Goal: Task Accomplishment & Management: Use online tool/utility

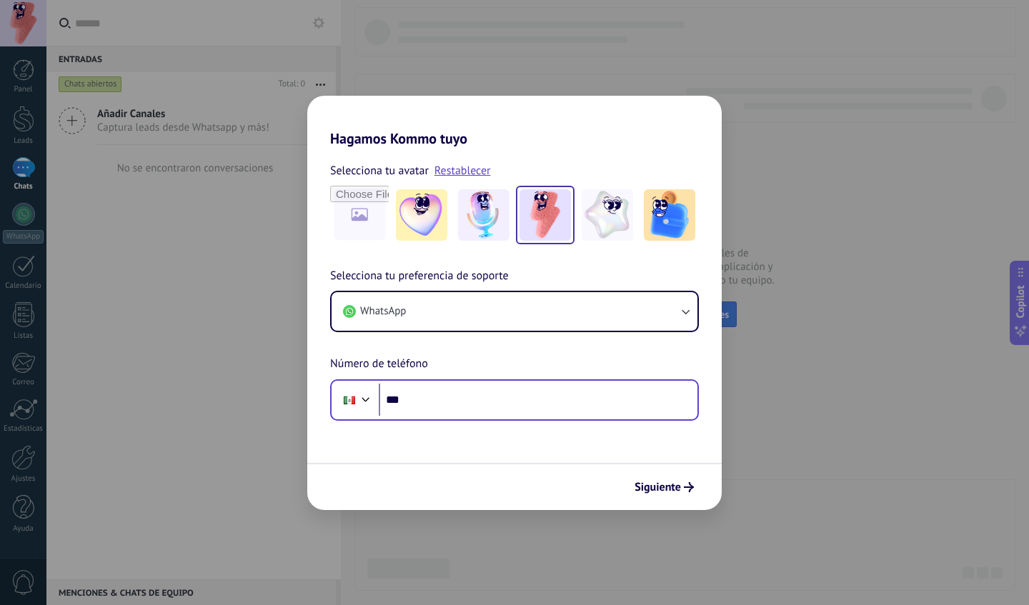
click at [443, 400] on input "***" at bounding box center [538, 400] width 319 height 33
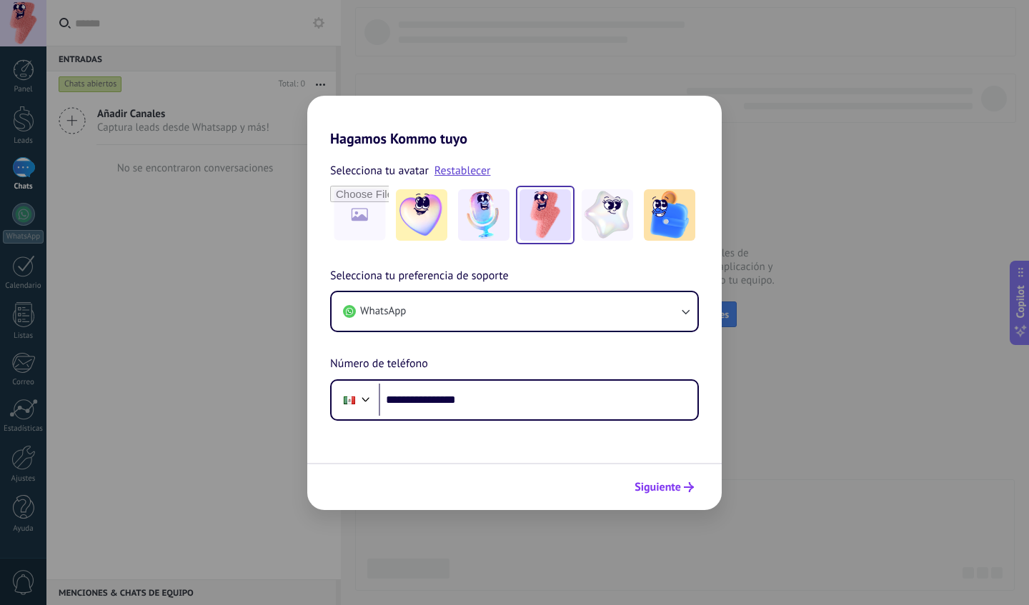
type input "**********"
click at [697, 484] on button "Siguiente" at bounding box center [664, 487] width 72 height 24
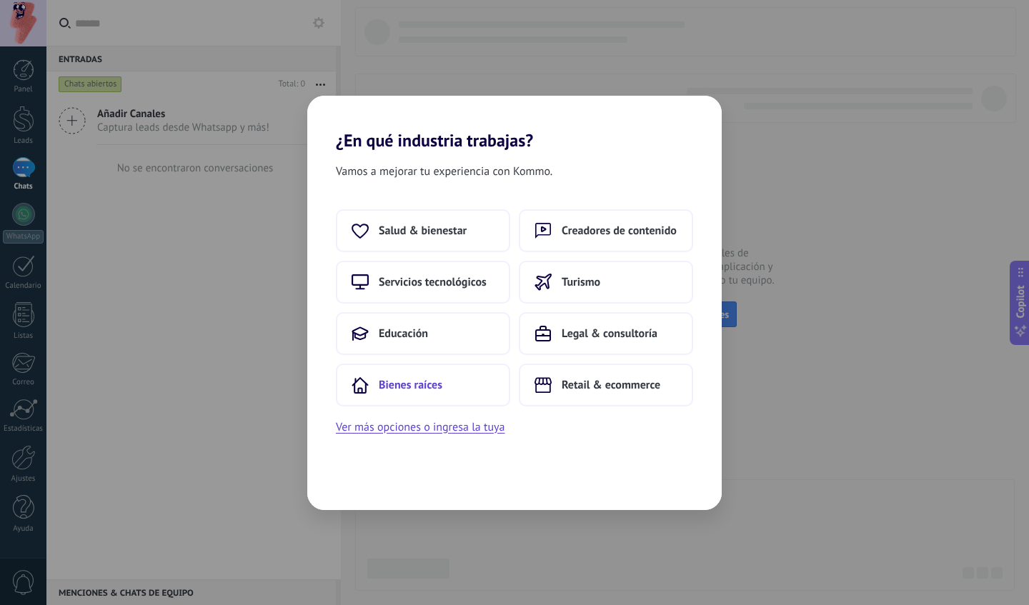
click at [475, 376] on button "Bienes raíces" at bounding box center [423, 385] width 174 height 43
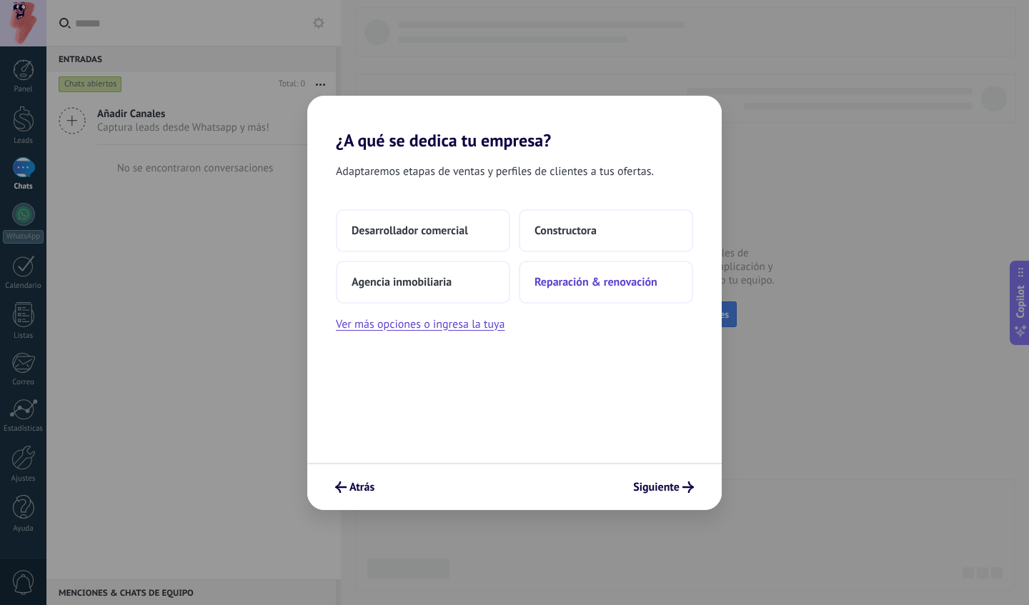
click at [565, 279] on span "Reparación & renovación" at bounding box center [596, 282] width 123 height 14
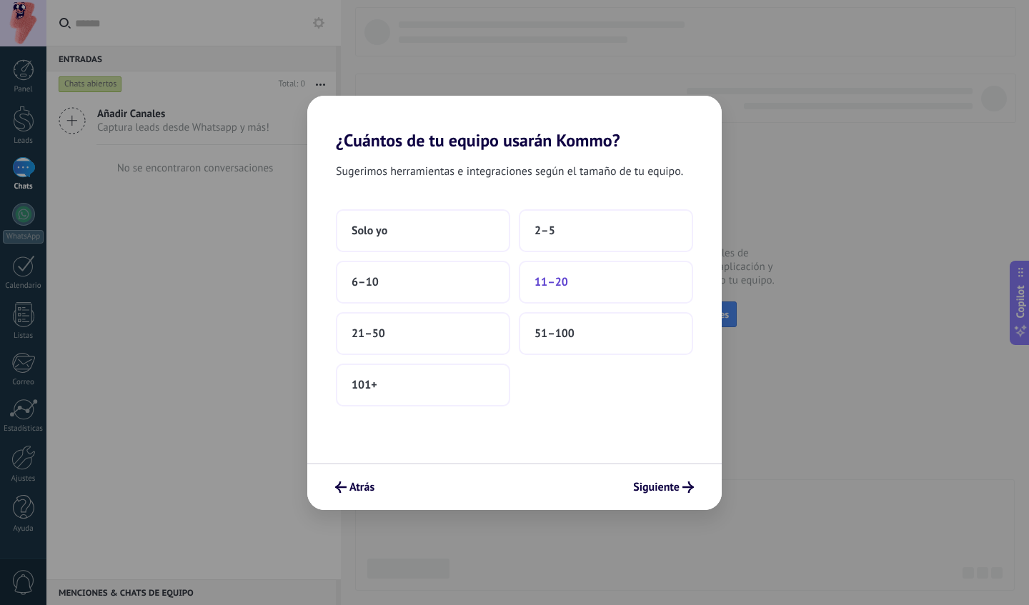
click at [550, 283] on span "11–20" at bounding box center [552, 282] width 34 height 14
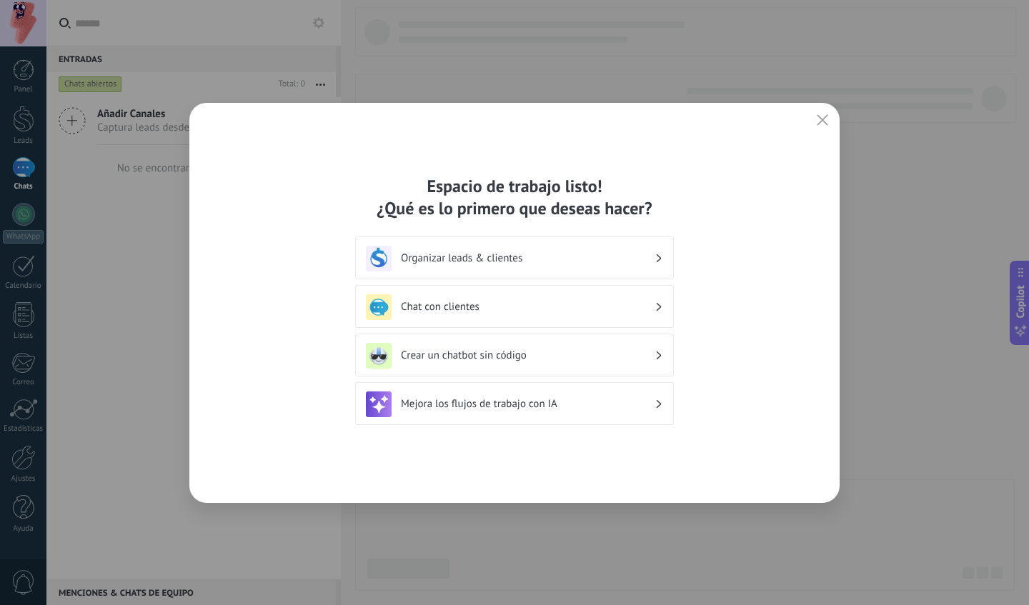
click at [541, 274] on div "Organizar leads & clientes" at bounding box center [514, 258] width 319 height 43
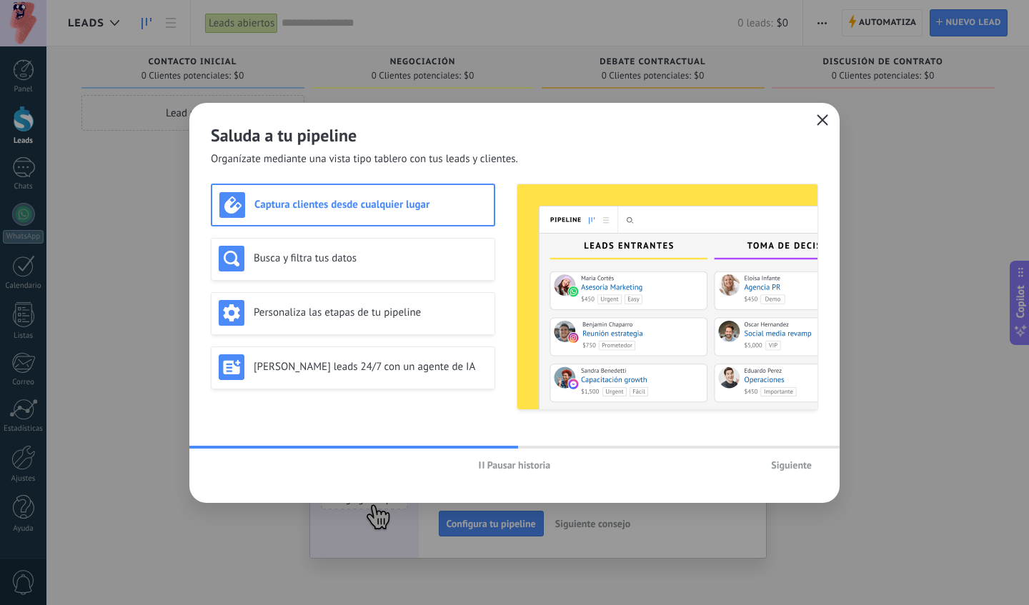
click at [818, 123] on icon "button" at bounding box center [822, 119] width 11 height 11
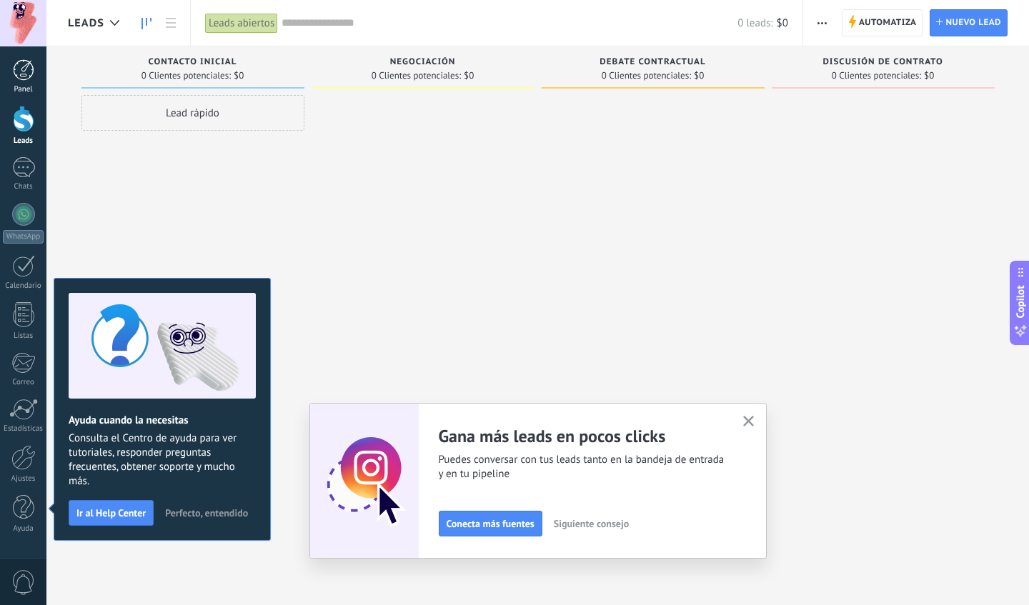
click at [29, 77] on div at bounding box center [23, 69] width 21 height 21
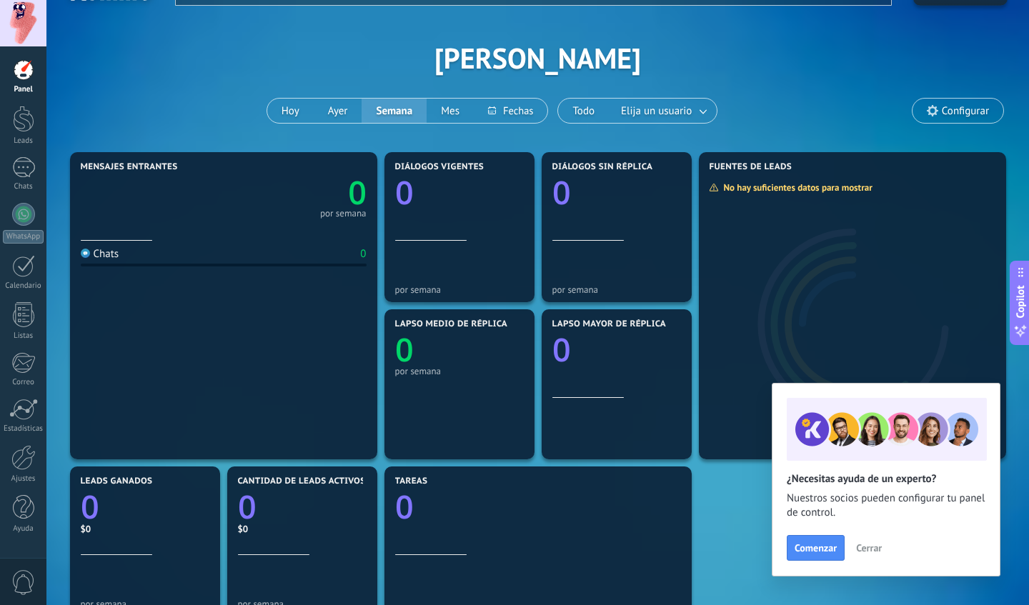
scroll to position [38, 0]
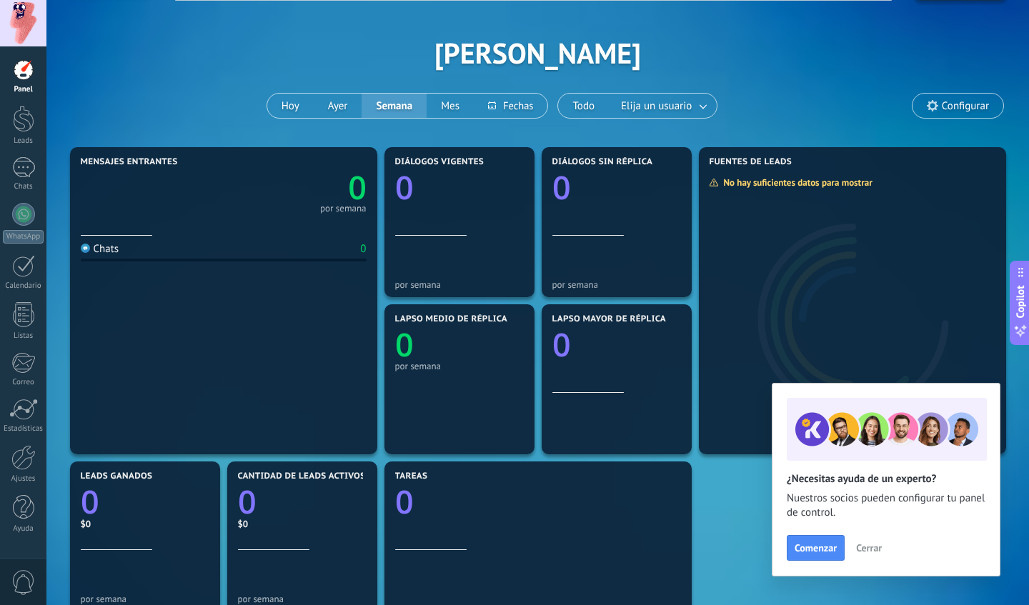
click at [258, 225] on div at bounding box center [224, 223] width 286 height 12
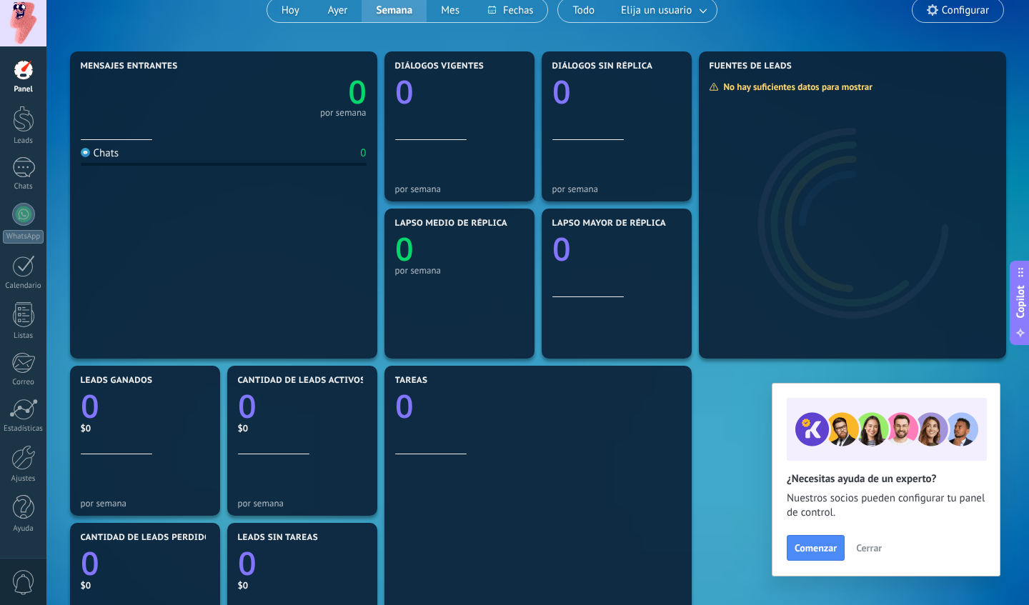
scroll to position [147, 0]
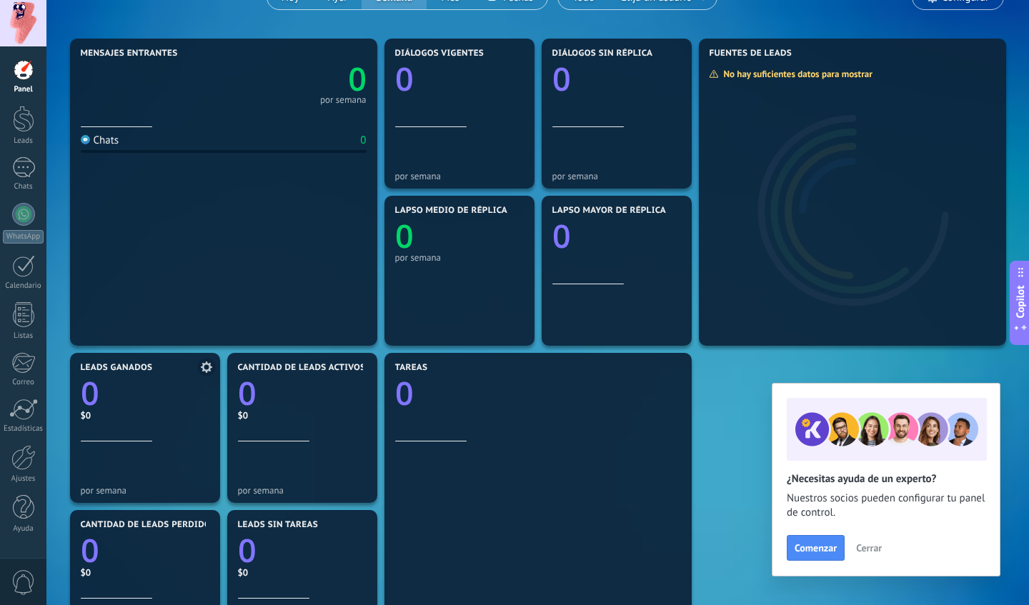
click at [155, 415] on div "$0" at bounding box center [145, 416] width 129 height 12
click at [253, 436] on div "Cantidad de leads activos 0 $0" at bounding box center [302, 402] width 129 height 79
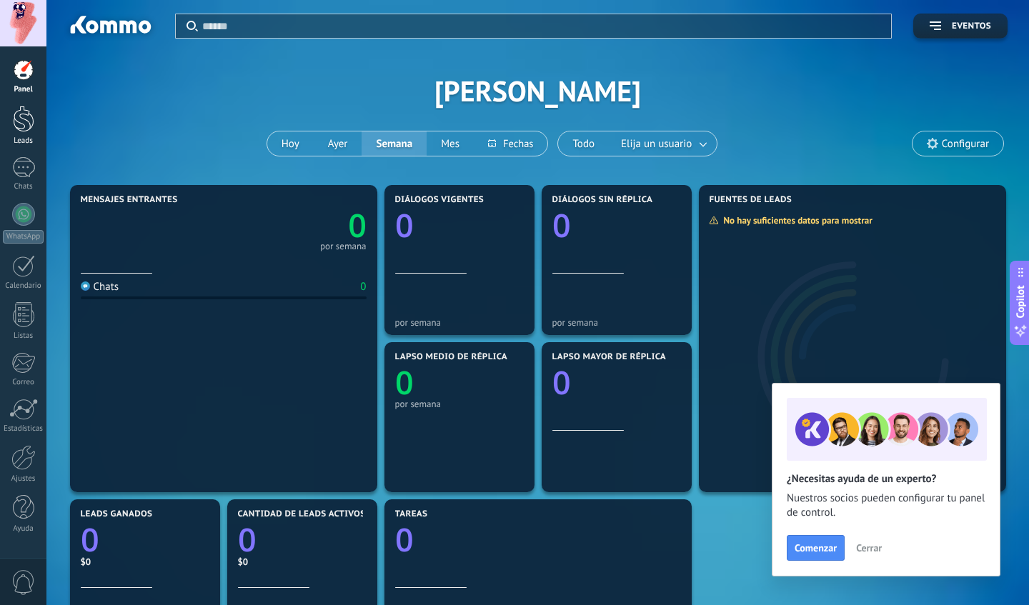
scroll to position [0, 0]
click at [28, 104] on div "Panel Leads Chats WhatsApp Clientes" at bounding box center [23, 303] width 46 height 489
click at [26, 119] on div at bounding box center [23, 119] width 21 height 26
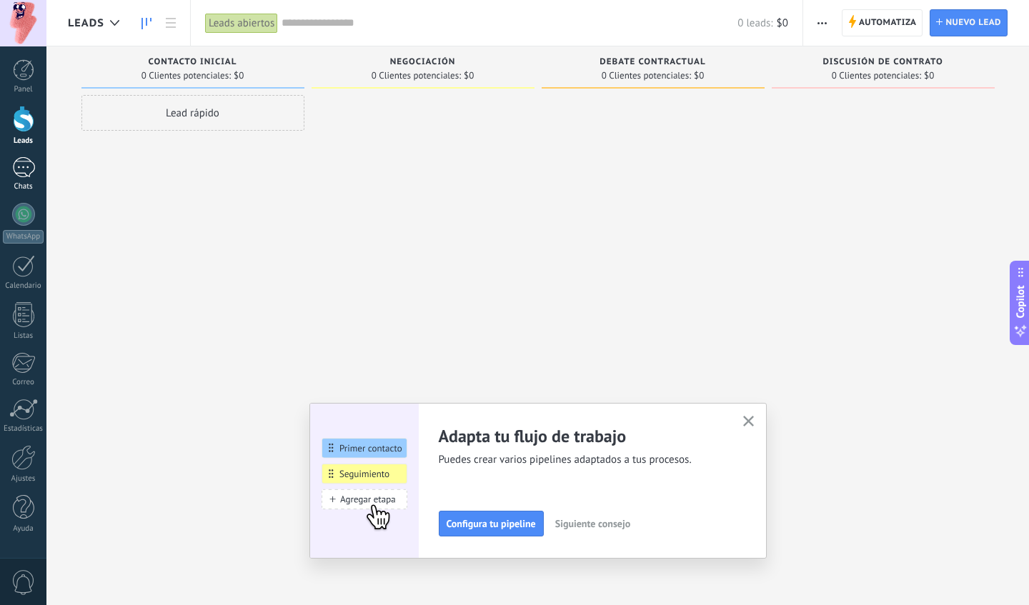
click at [31, 174] on div at bounding box center [23, 167] width 23 height 21
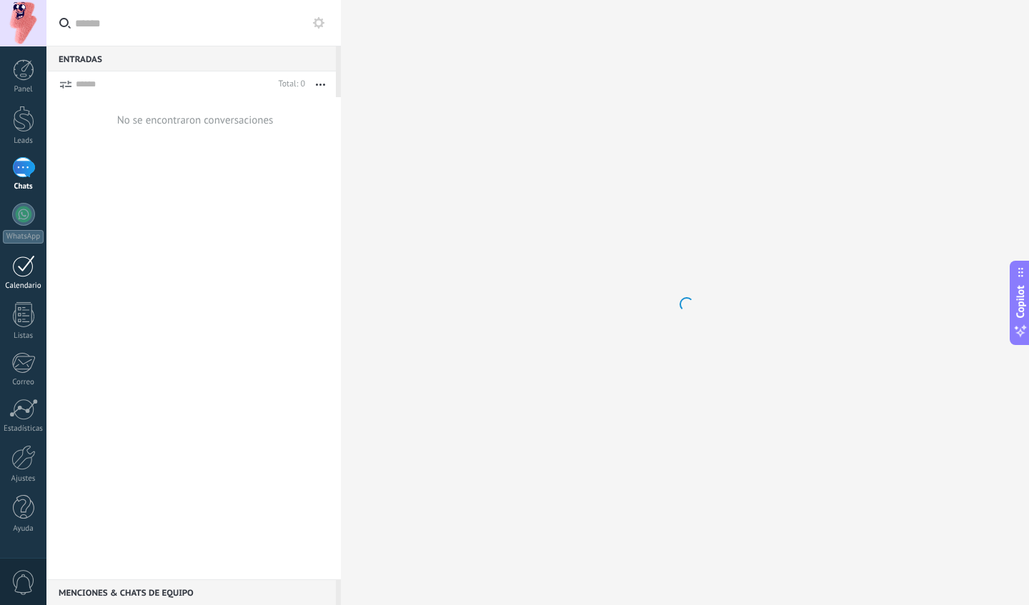
click at [24, 263] on div at bounding box center [23, 266] width 23 height 22
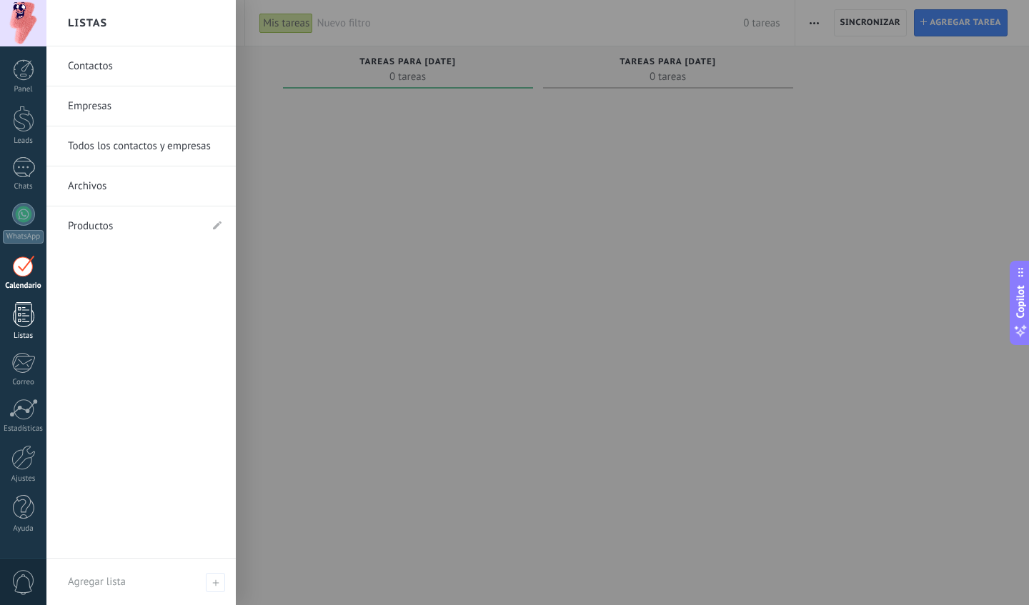
click at [26, 329] on link "Listas" at bounding box center [23, 321] width 46 height 39
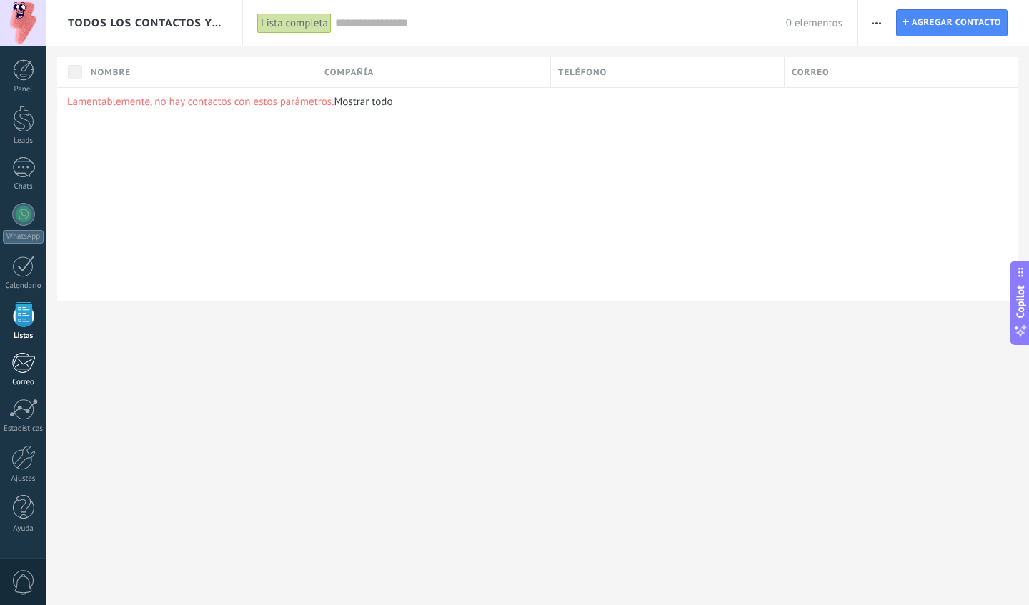
click at [33, 367] on div at bounding box center [23, 362] width 24 height 21
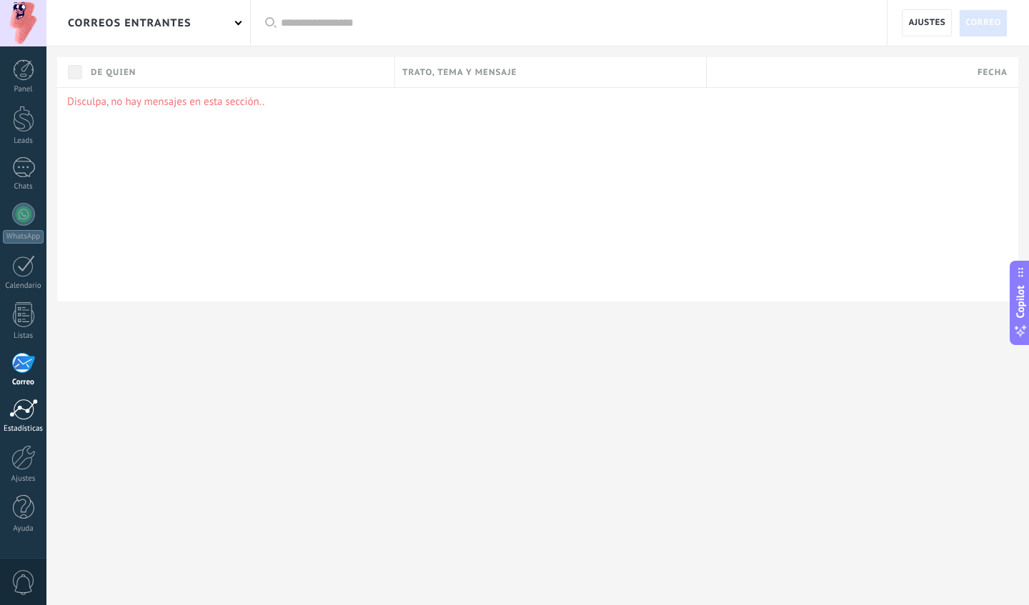
click at [24, 416] on div at bounding box center [23, 409] width 29 height 21
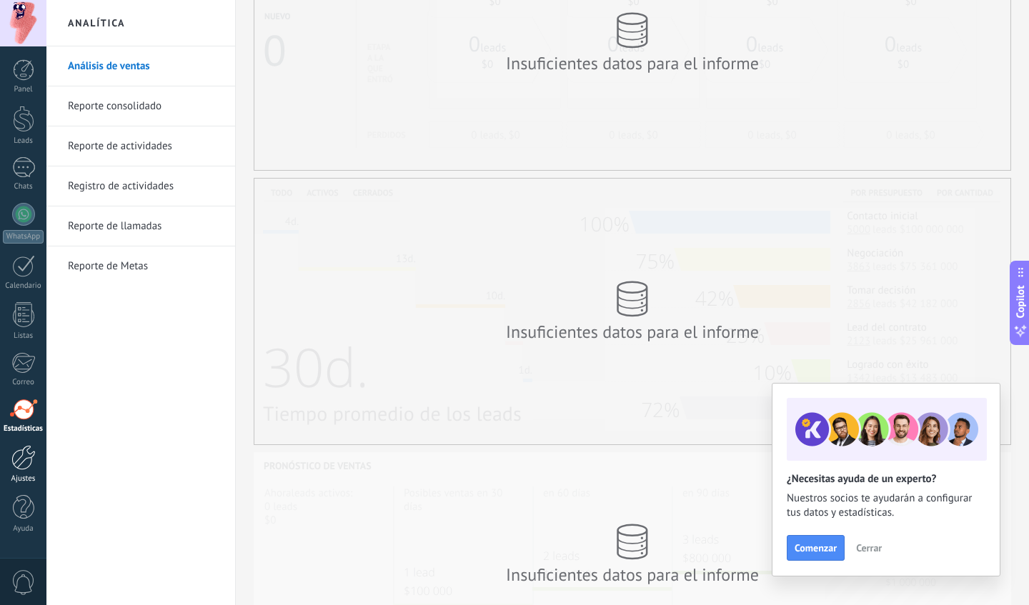
scroll to position [132, 0]
click at [11, 451] on div at bounding box center [23, 457] width 24 height 25
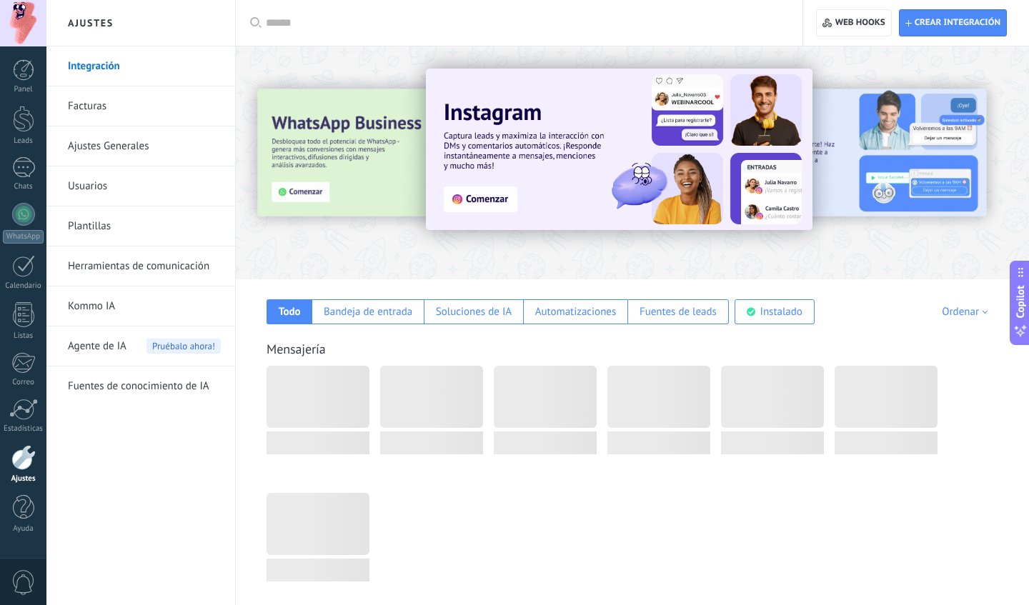
click at [162, 67] on link "Integración" at bounding box center [144, 66] width 153 height 40
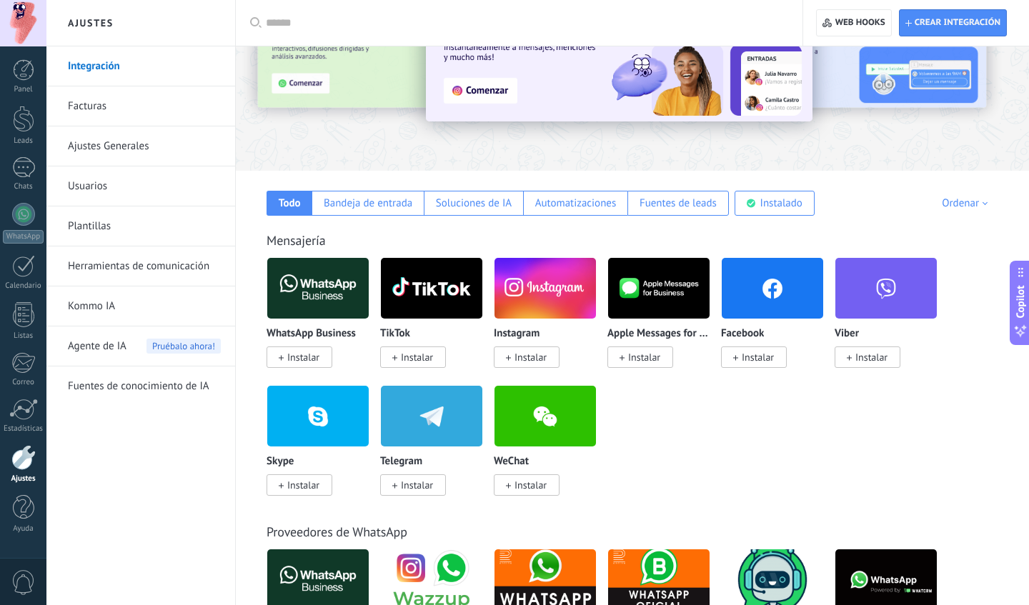
scroll to position [112, 0]
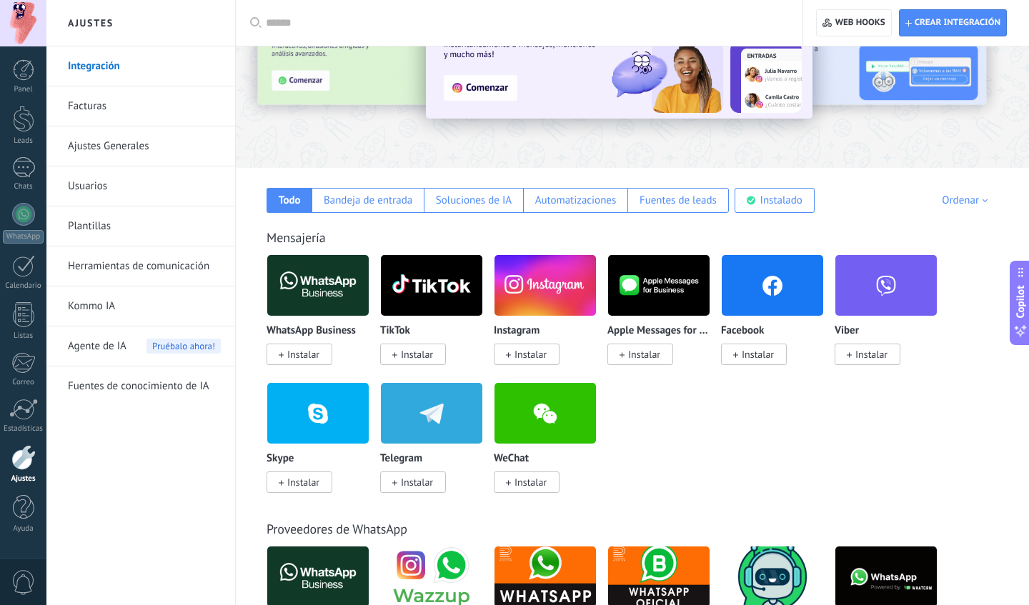
click at [312, 357] on span "Instalar" at bounding box center [303, 354] width 32 height 13
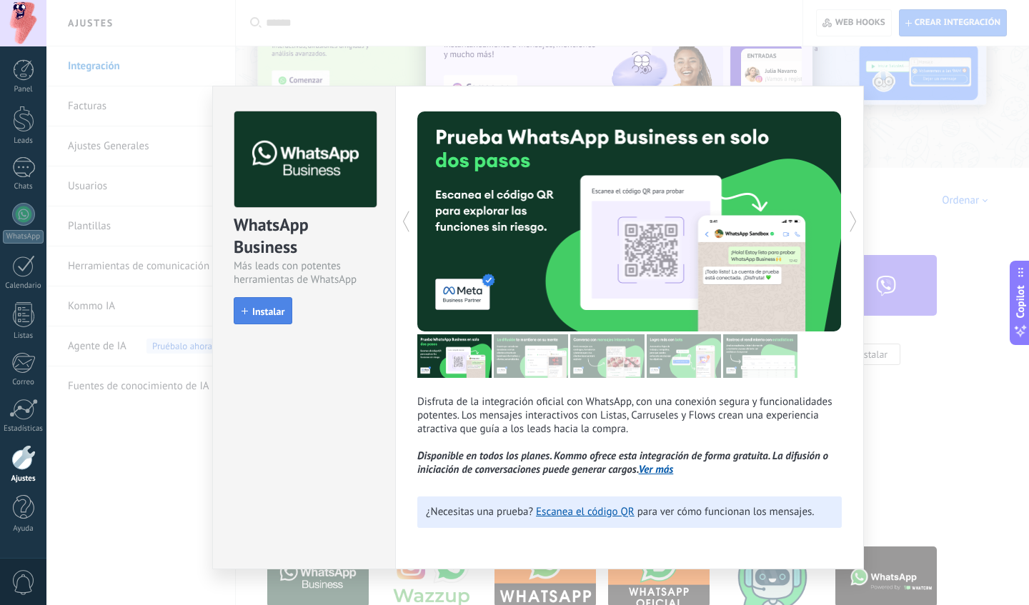
click at [274, 302] on button "Instalar" at bounding box center [263, 310] width 59 height 27
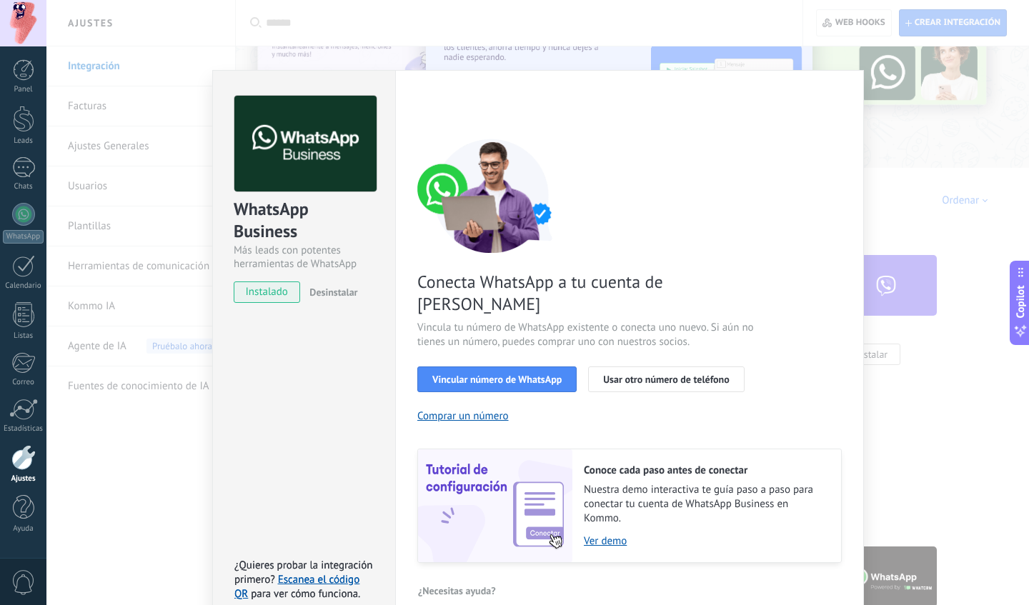
scroll to position [19, 0]
click at [654, 375] on span "Usar otro número de teléfono" at bounding box center [666, 380] width 126 height 10
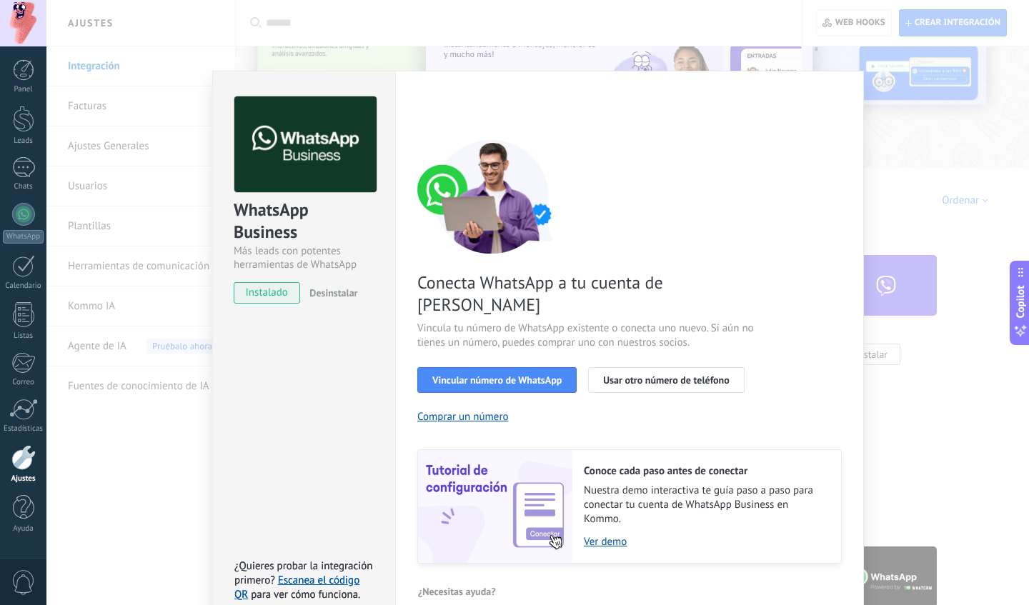
click at [892, 151] on div "WhatsApp Business Más leads con potentes herramientas de WhatsApp instalado Des…" at bounding box center [537, 302] width 983 height 605
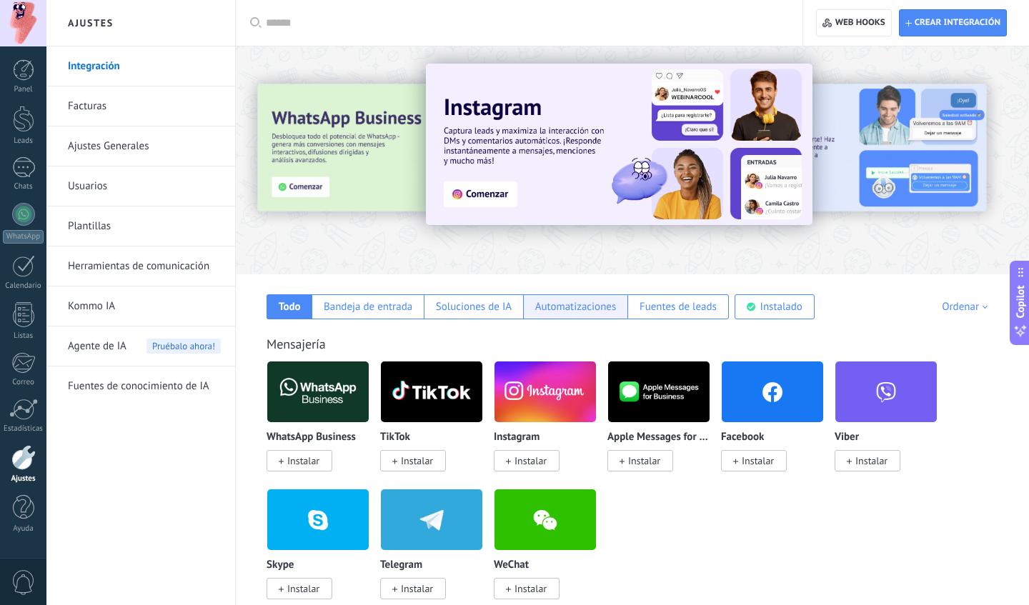
scroll to position [10, 0]
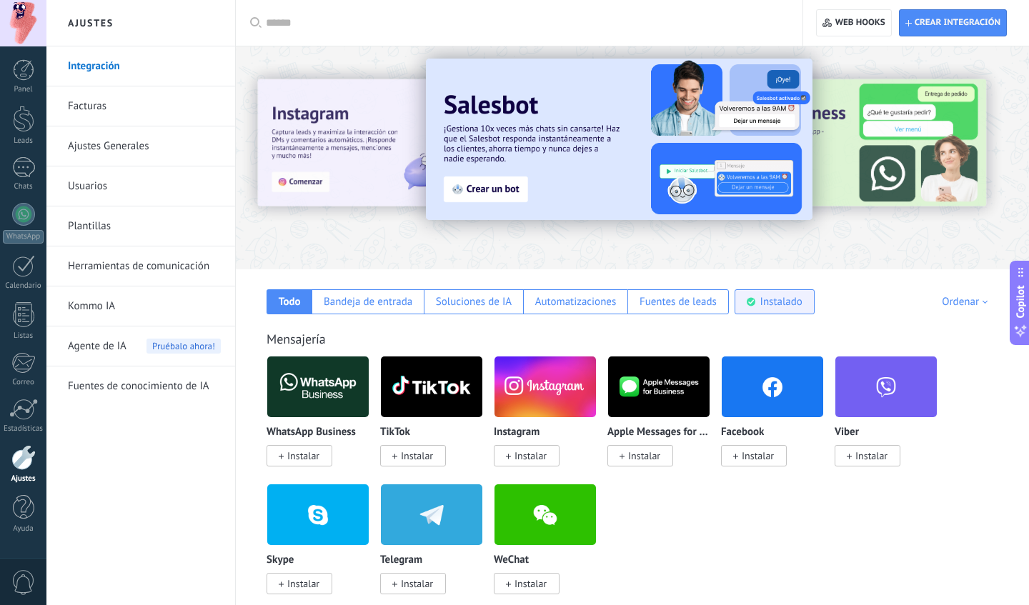
click at [737, 297] on div "Instalado" at bounding box center [775, 301] width 80 height 25
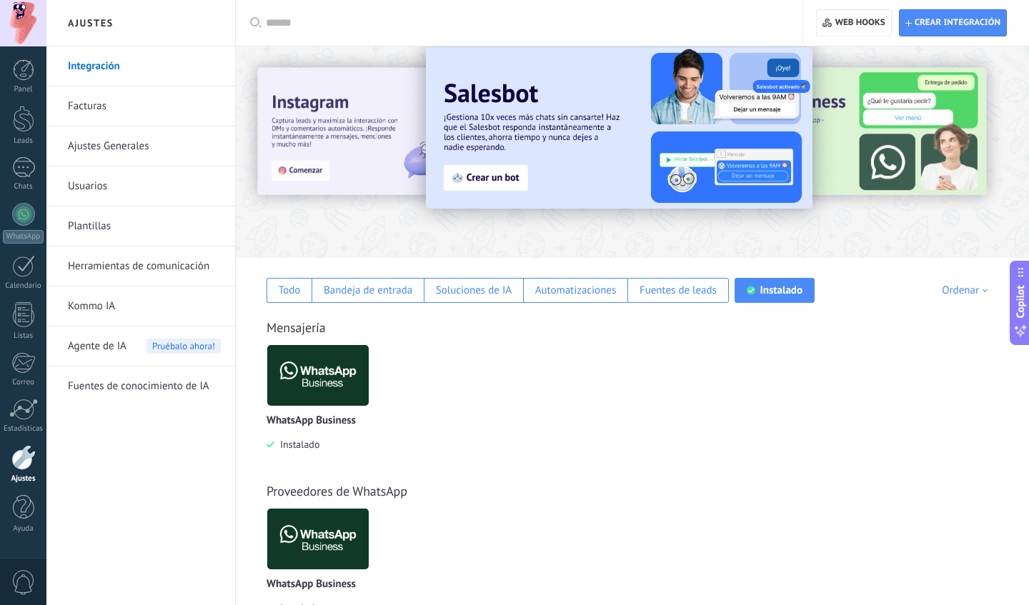
scroll to position [7, 0]
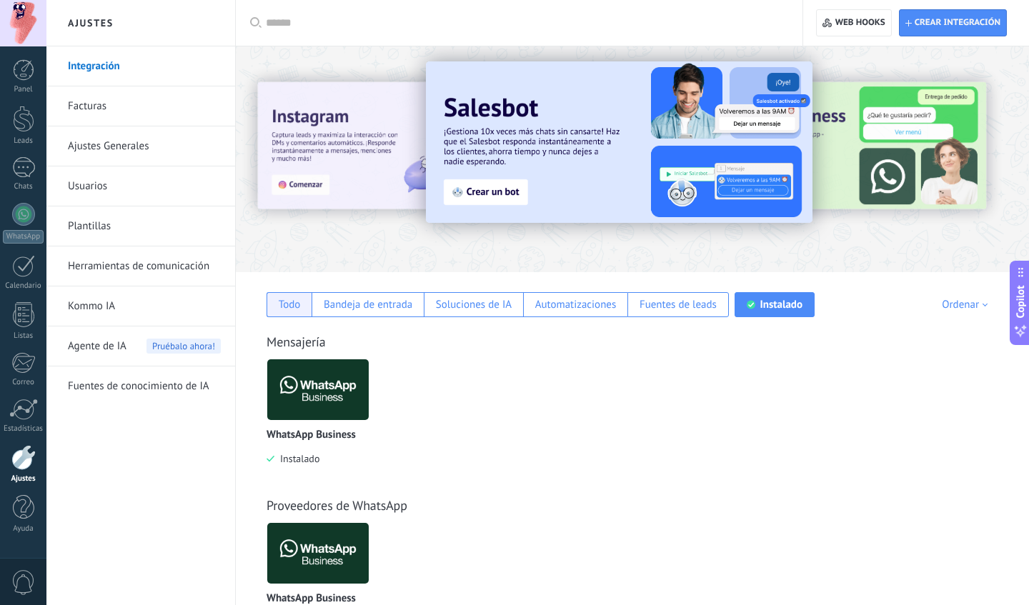
click at [299, 311] on div "Todo" at bounding box center [290, 305] width 22 height 14
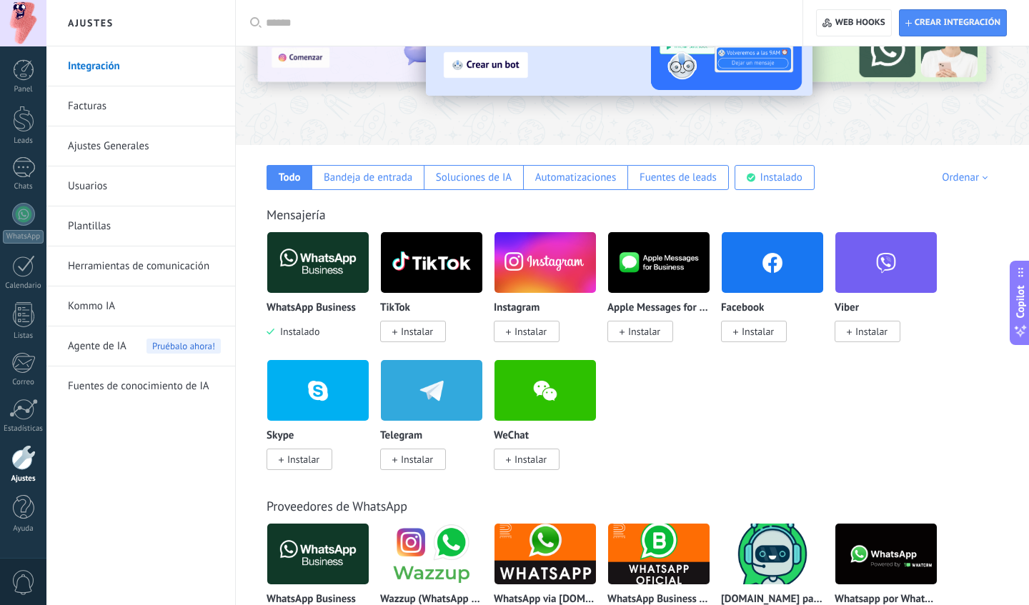
scroll to position [136, 0]
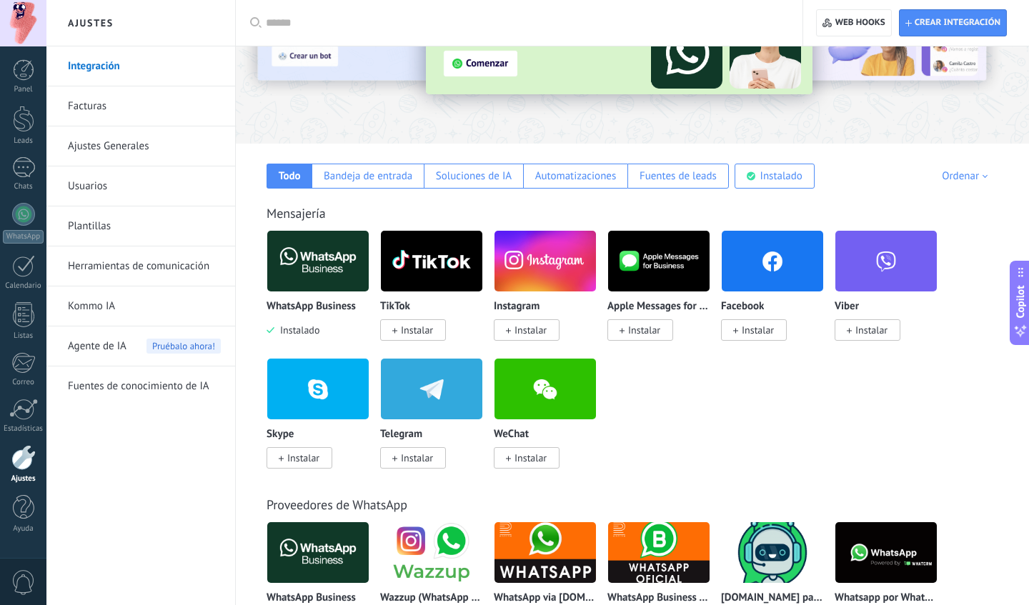
click at [547, 329] on span "Instalar" at bounding box center [527, 329] width 66 height 21
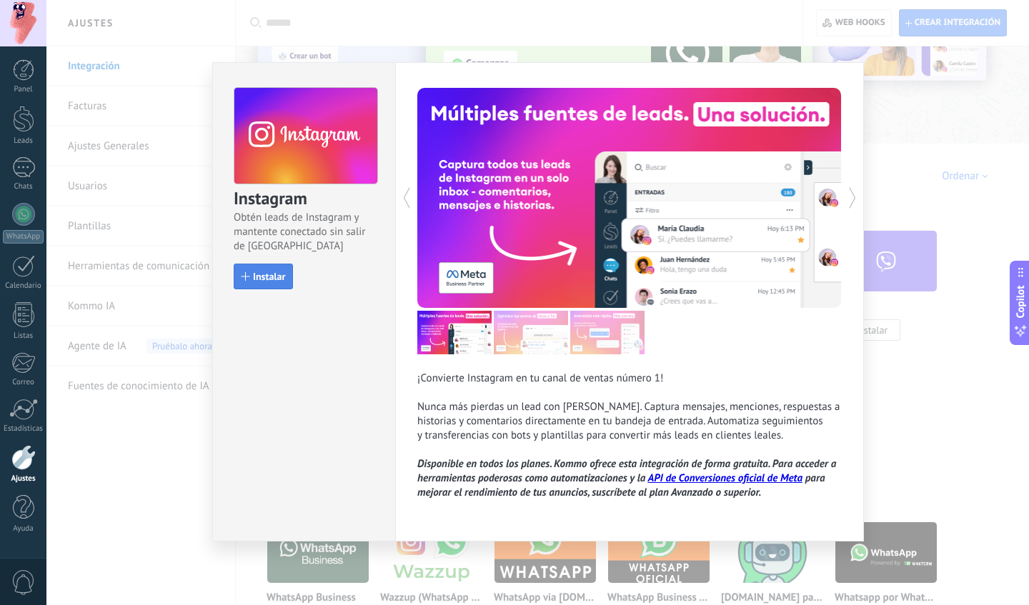
click at [272, 277] on span "Instalar" at bounding box center [269, 277] width 32 height 10
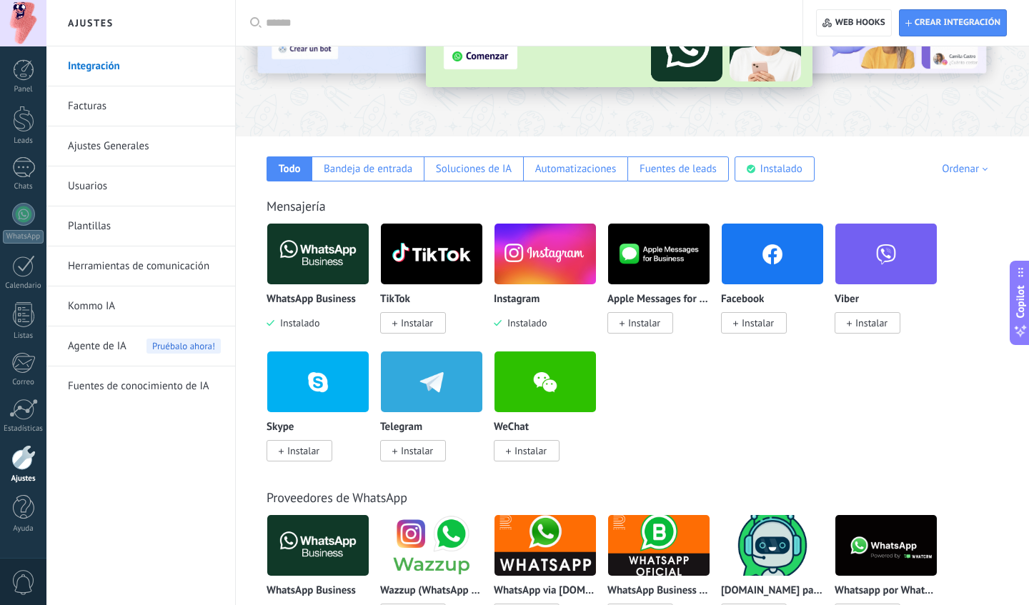
scroll to position [147, 0]
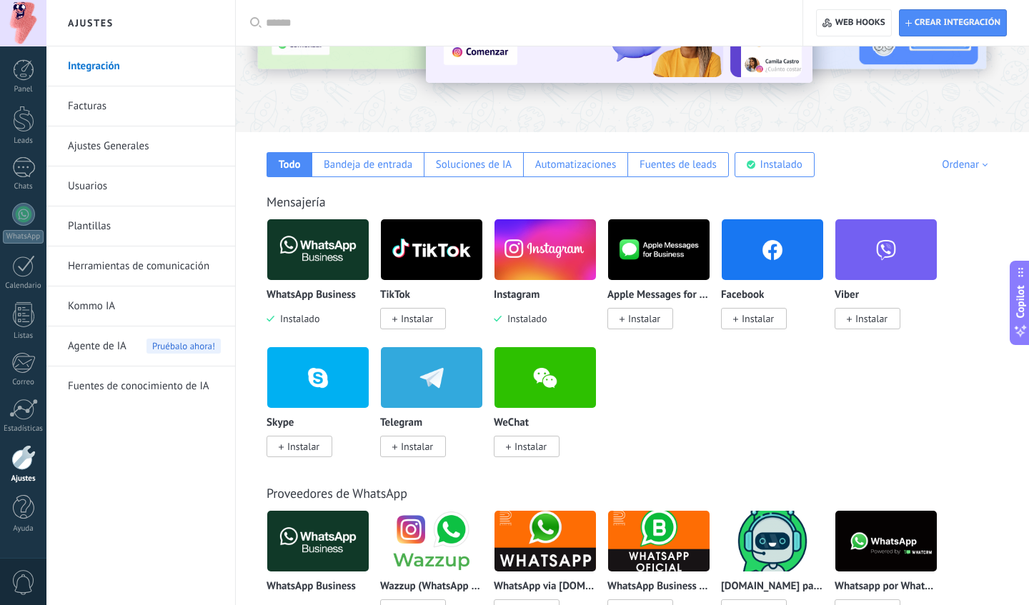
click at [755, 317] on span "Instalar" at bounding box center [758, 318] width 32 height 13
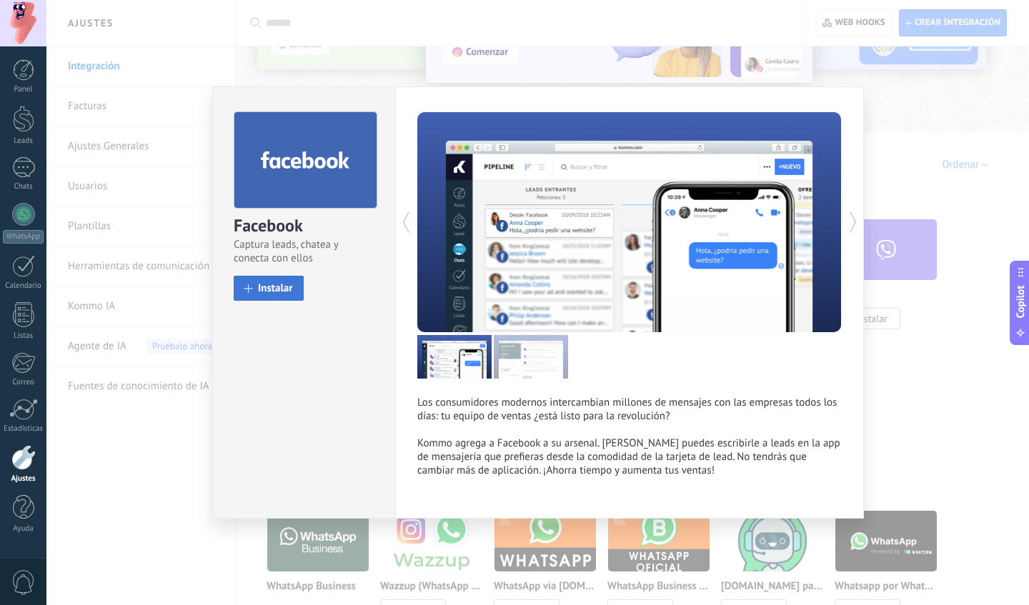
click at [259, 290] on span "Instalar" at bounding box center [275, 288] width 35 height 11
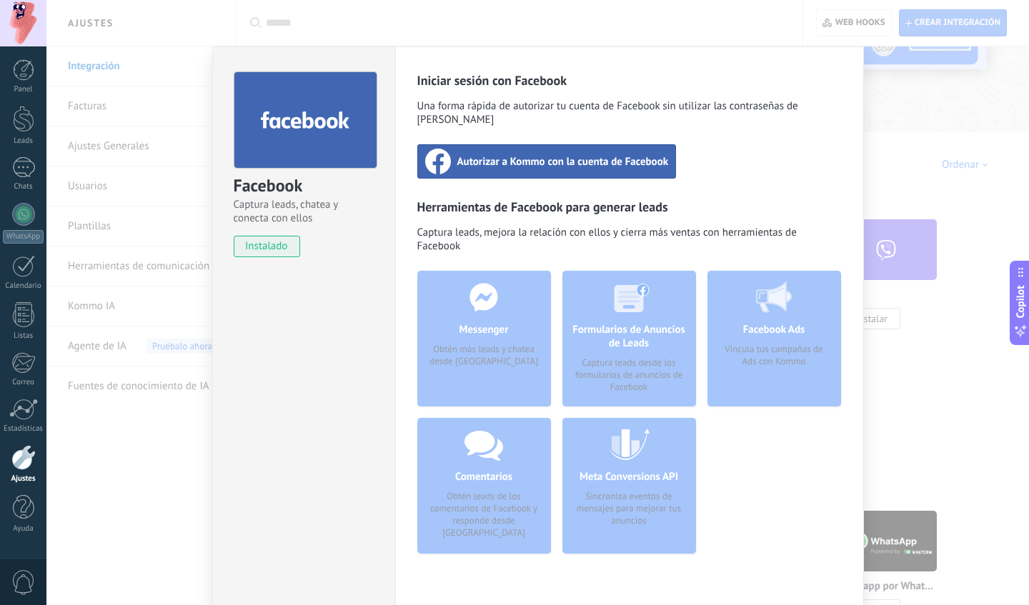
click at [884, 179] on div "Facebook Captura leads, chatea y conecta con ellos instalado Desinstalar Inicia…" at bounding box center [537, 302] width 983 height 605
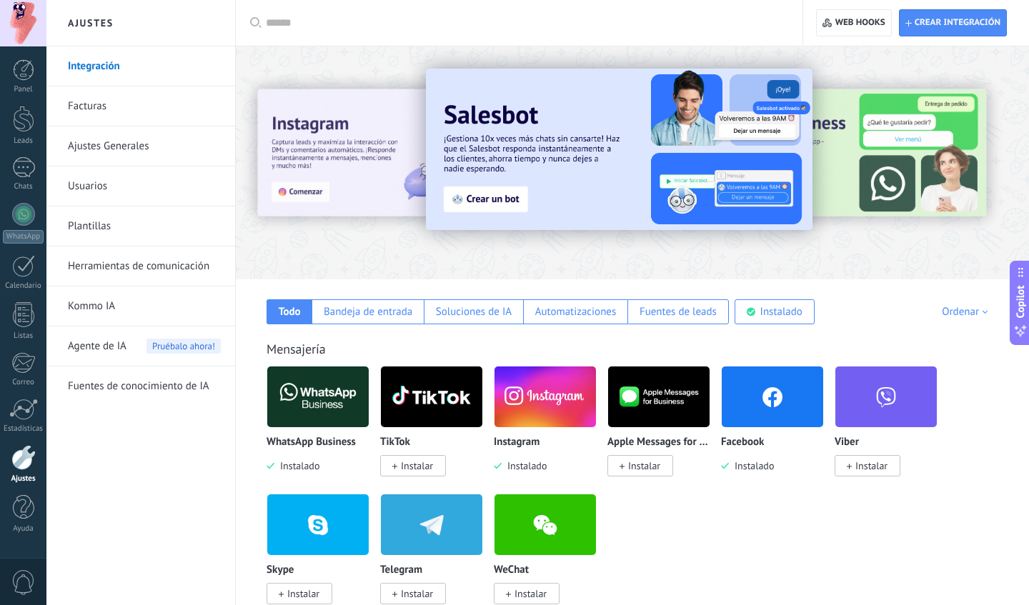
scroll to position [0, 0]
